Goal: Find specific page/section: Find specific page/section

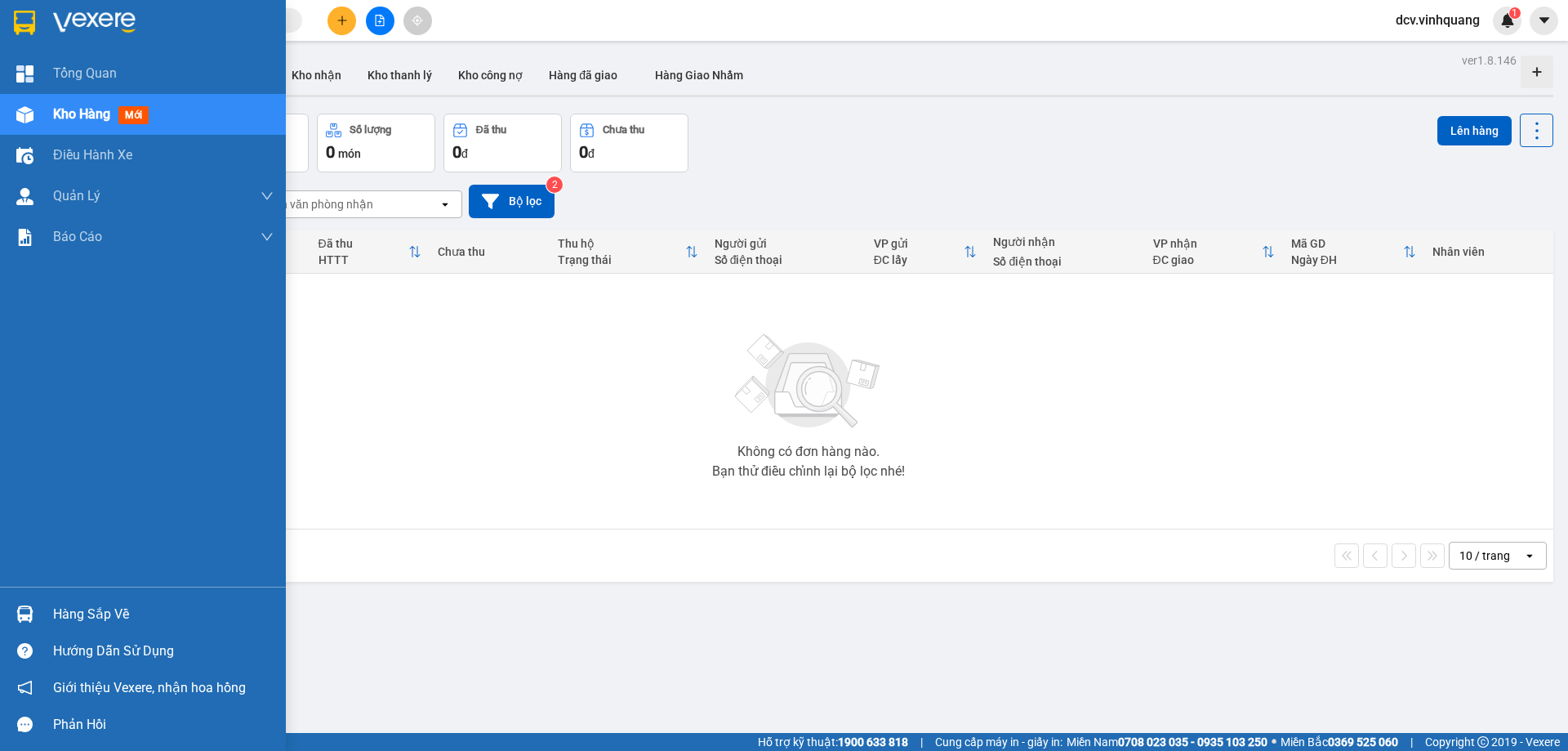
click at [46, 605] on div "Hàng sắp về" at bounding box center [143, 613] width 286 height 37
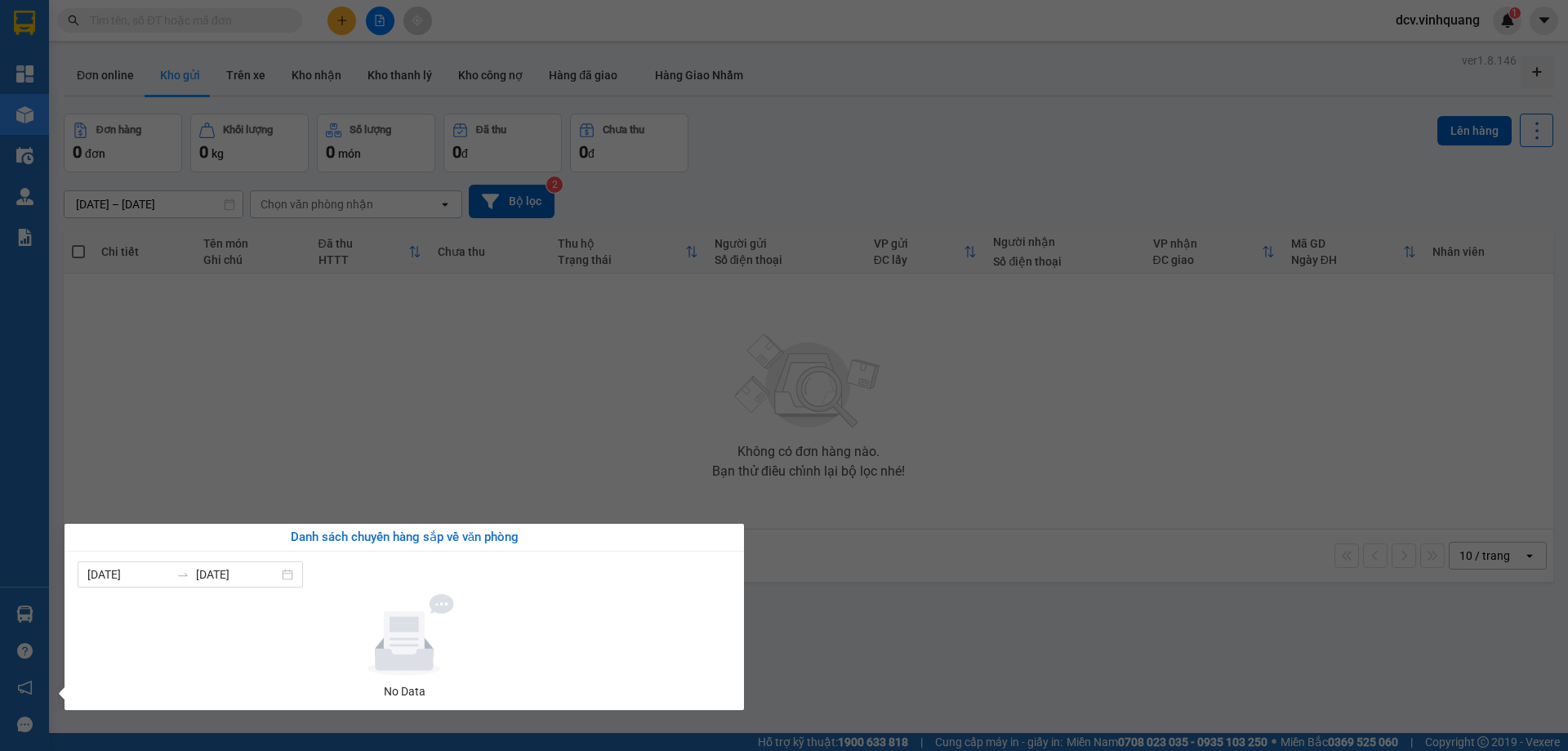
click at [305, 361] on section "Kết quả tìm kiếm ( 0 ) Bộ lọc No Data dcv.vinhquang 1 Tổng Quan Kho hàng mới Đi…" at bounding box center [784, 375] width 1568 height 751
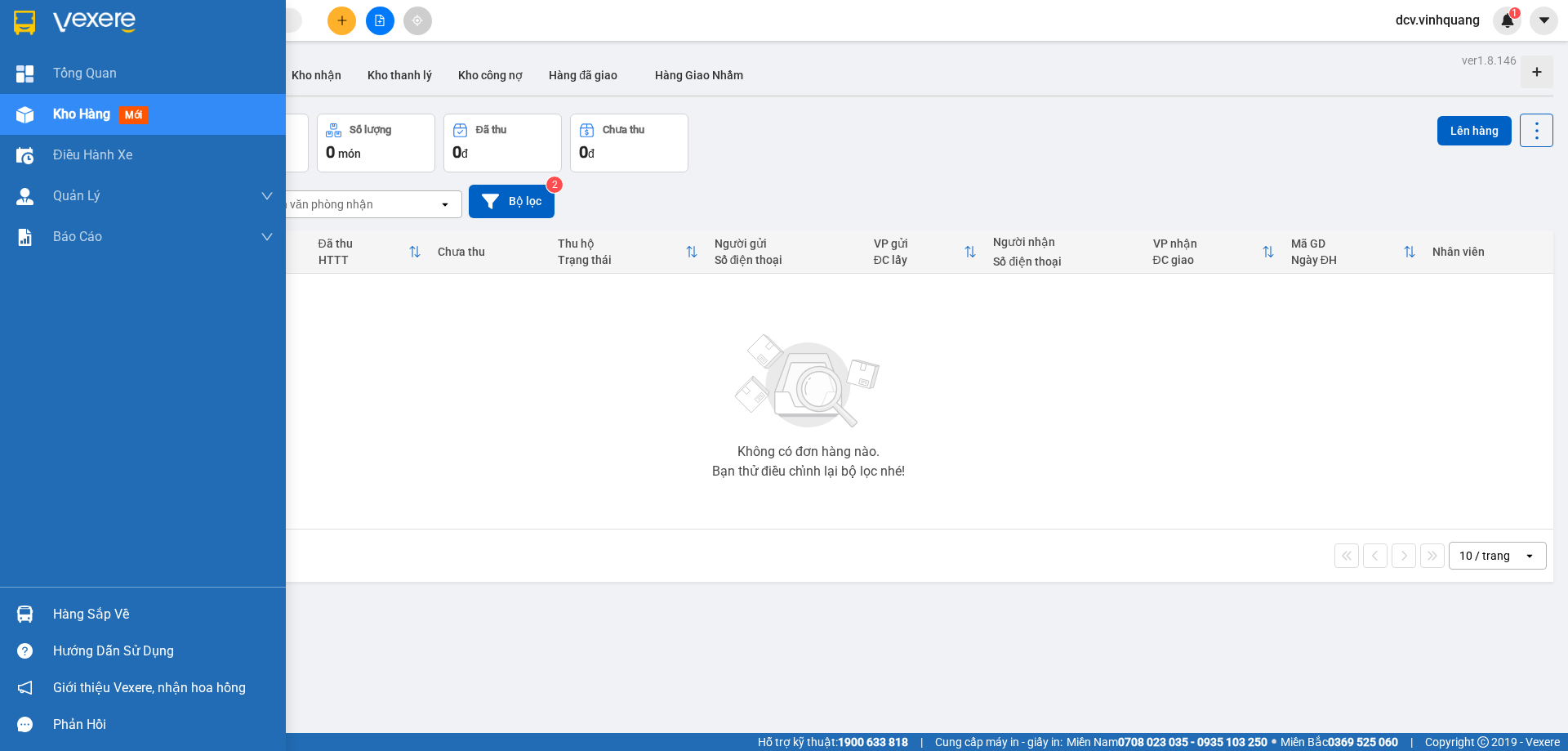
click at [51, 610] on div "Hàng sắp về" at bounding box center [143, 613] width 286 height 37
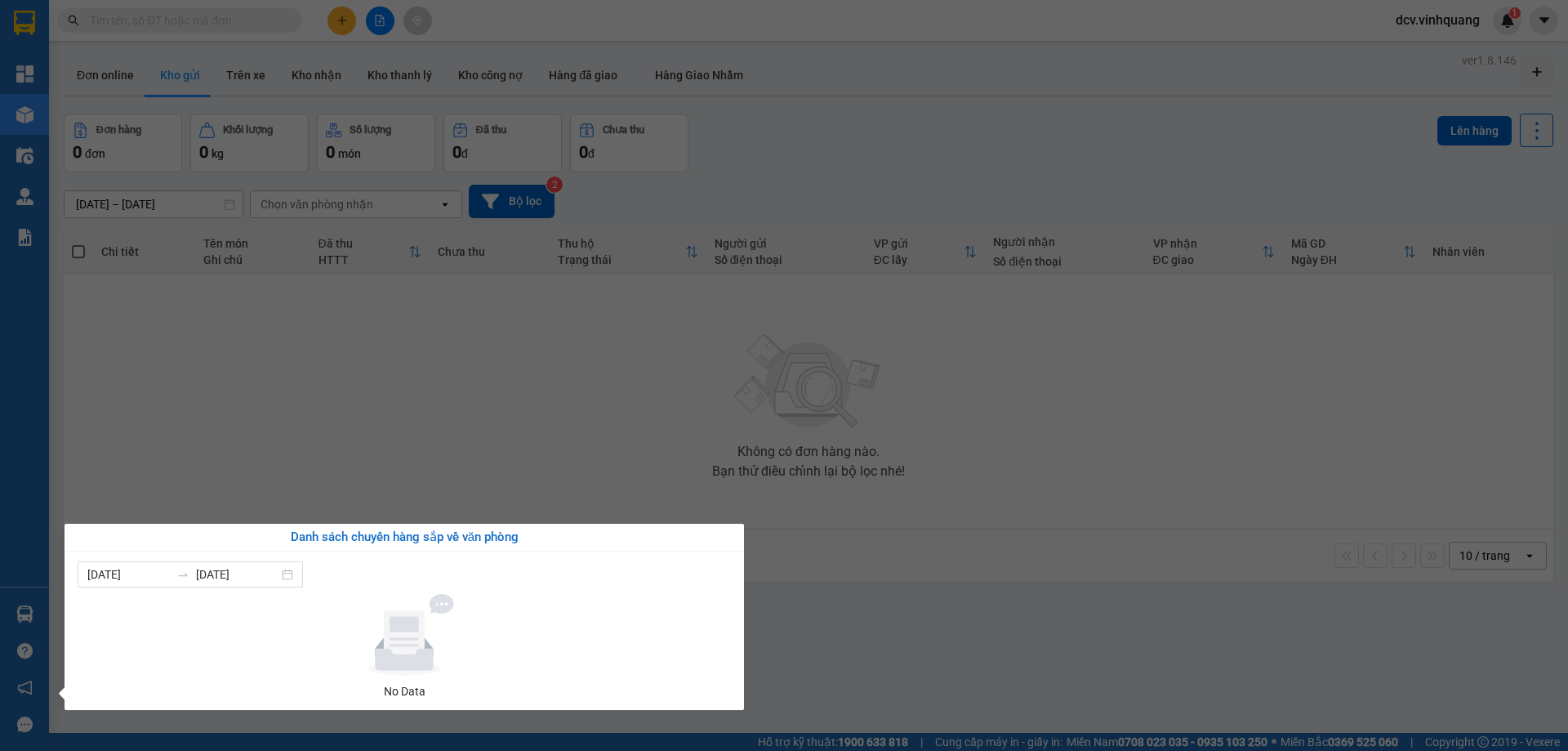
click at [342, 367] on section "Kết quả tìm kiếm ( 0 ) Bộ lọc No Data dcv.vinhquang 1 Tổng Quan Kho hàng mới Đi…" at bounding box center [784, 375] width 1568 height 751
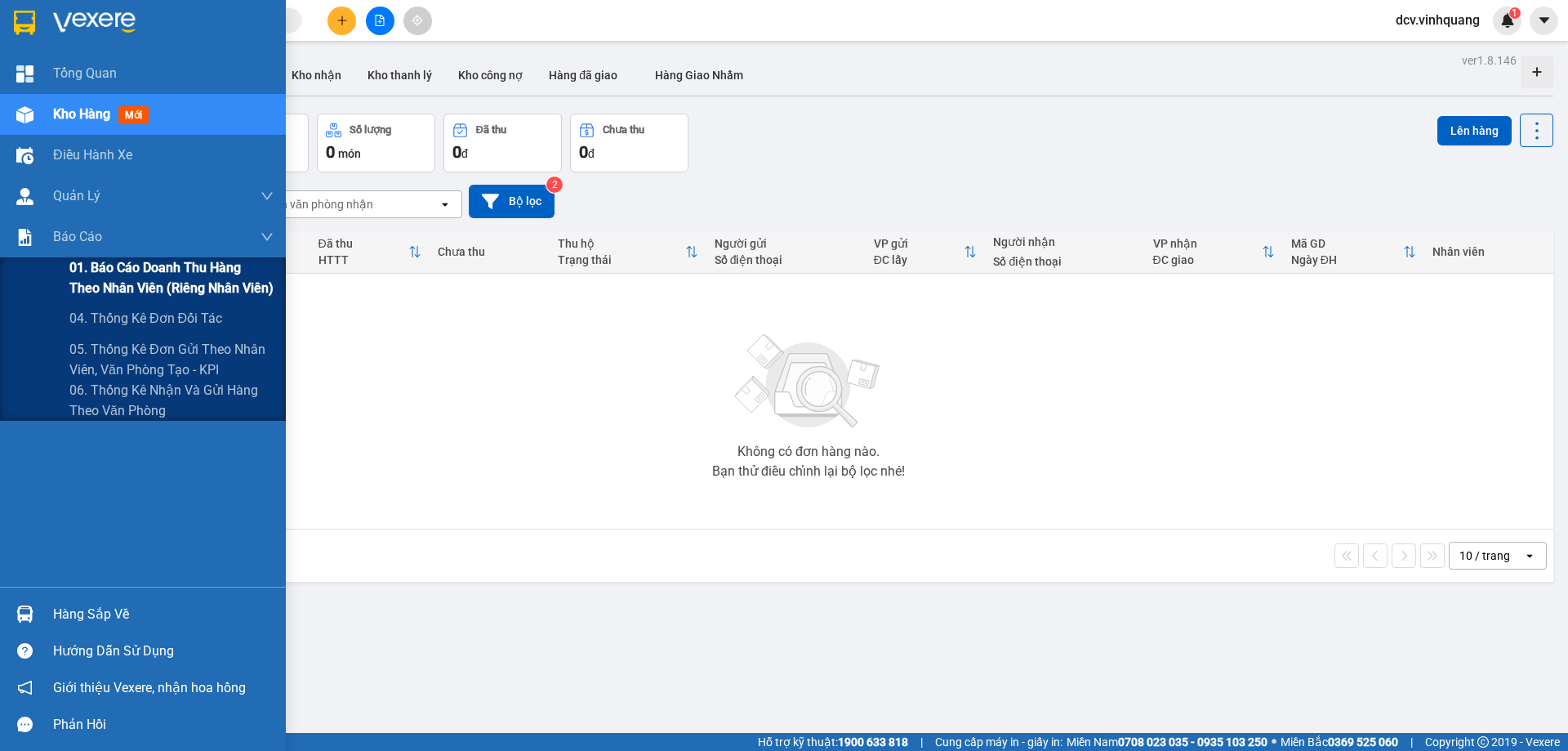
click at [174, 281] on span "01. Báo cáo doanh thu hàng theo nhân viên (riêng nhân viên)" at bounding box center [172, 278] width 204 height 41
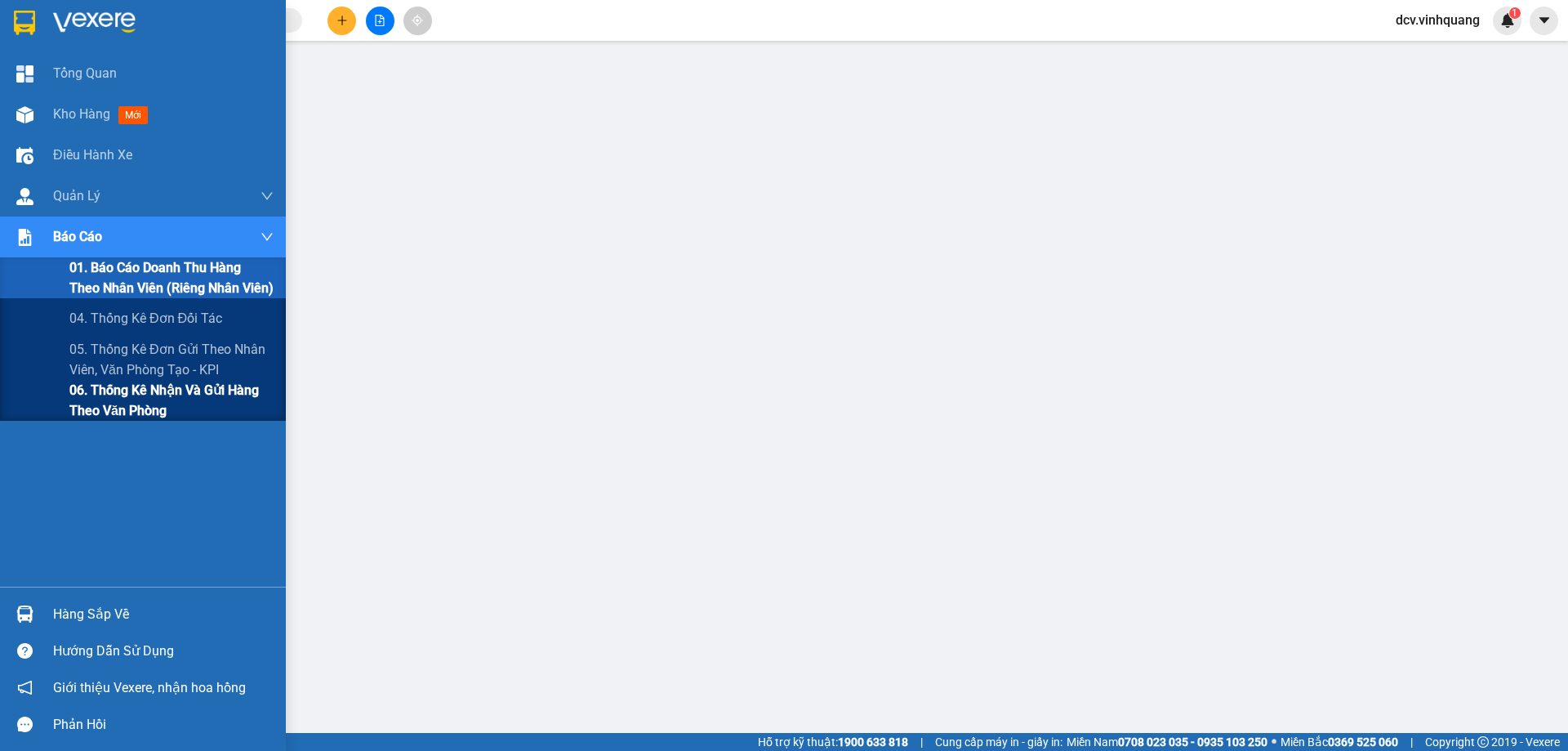
click at [190, 392] on span "06. Thống kê nhận và gửi hàng theo văn phòng" at bounding box center [172, 401] width 204 height 41
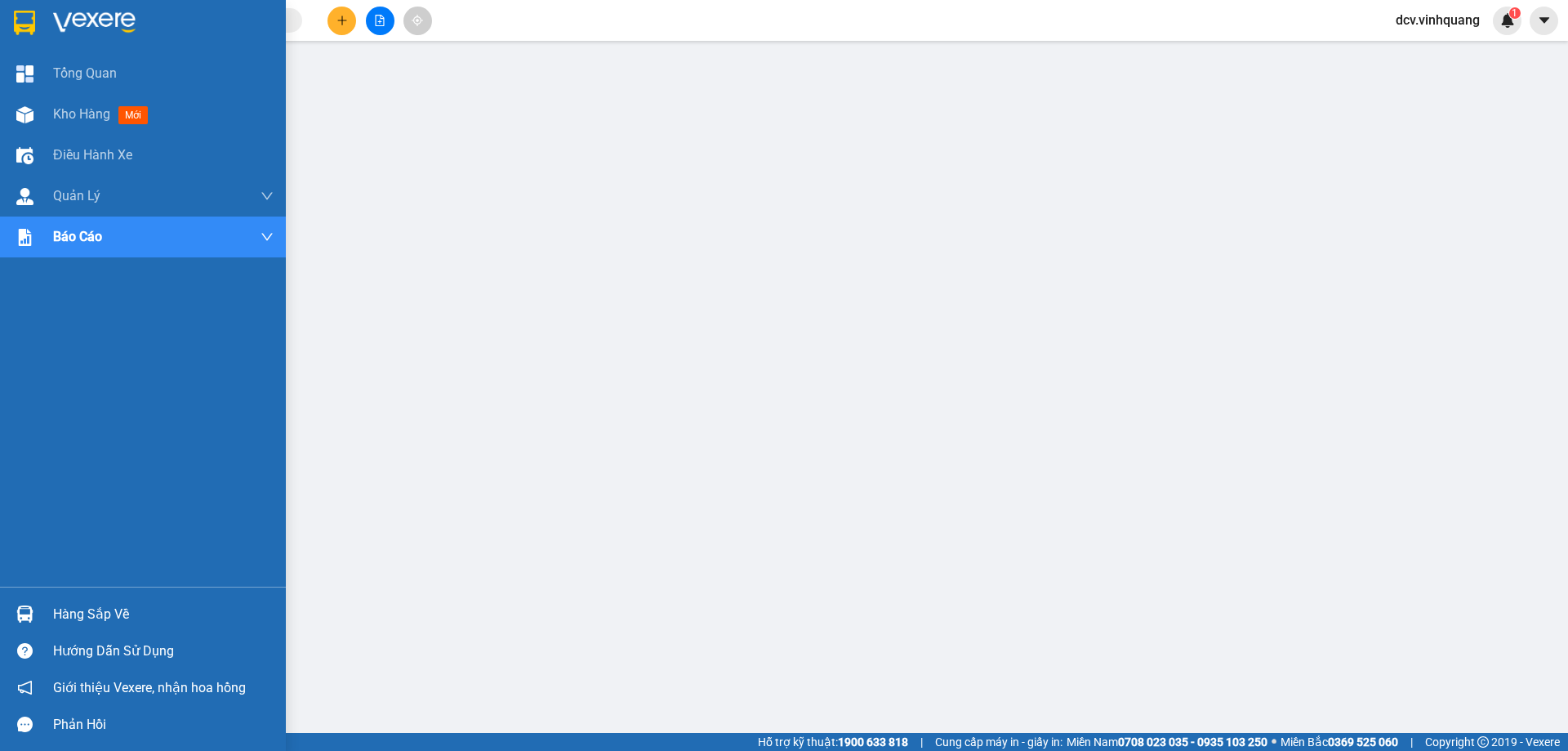
click at [56, 606] on div "Hàng sắp về" at bounding box center [162, 614] width 220 height 25
click at [37, 614] on div at bounding box center [25, 614] width 29 height 29
click at [82, 620] on div "Hàng sắp về" at bounding box center [162, 614] width 220 height 25
